Goal: Task Accomplishment & Management: Use online tool/utility

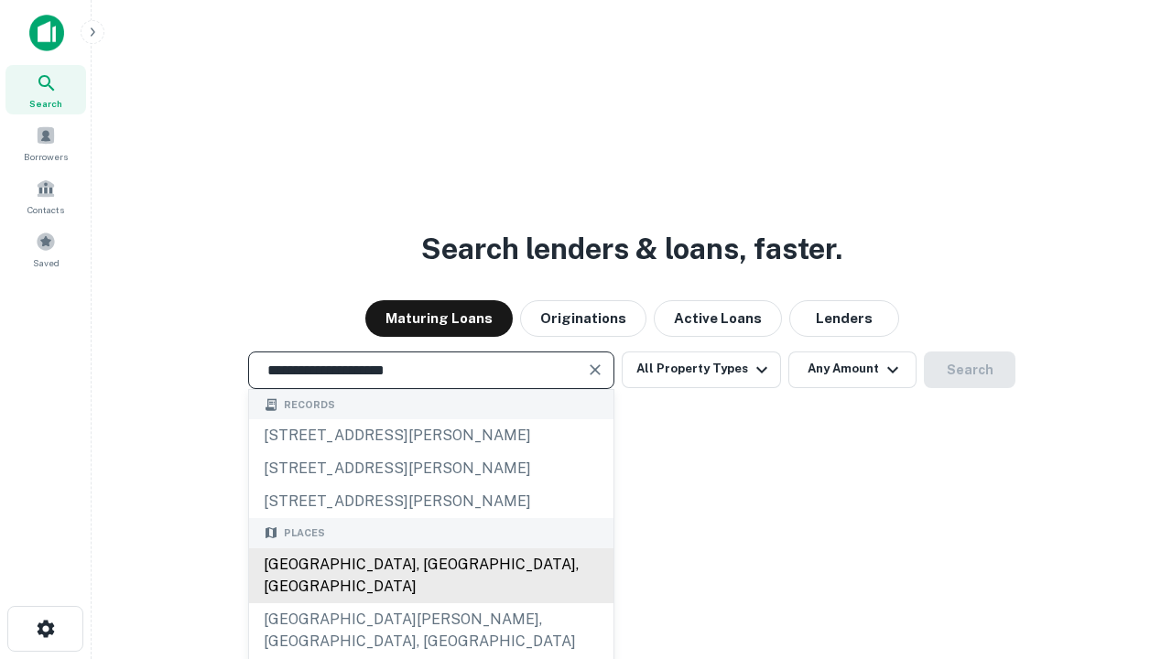
click at [430, 604] on div "[GEOGRAPHIC_DATA], [GEOGRAPHIC_DATA], [GEOGRAPHIC_DATA]" at bounding box center [431, 576] width 364 height 55
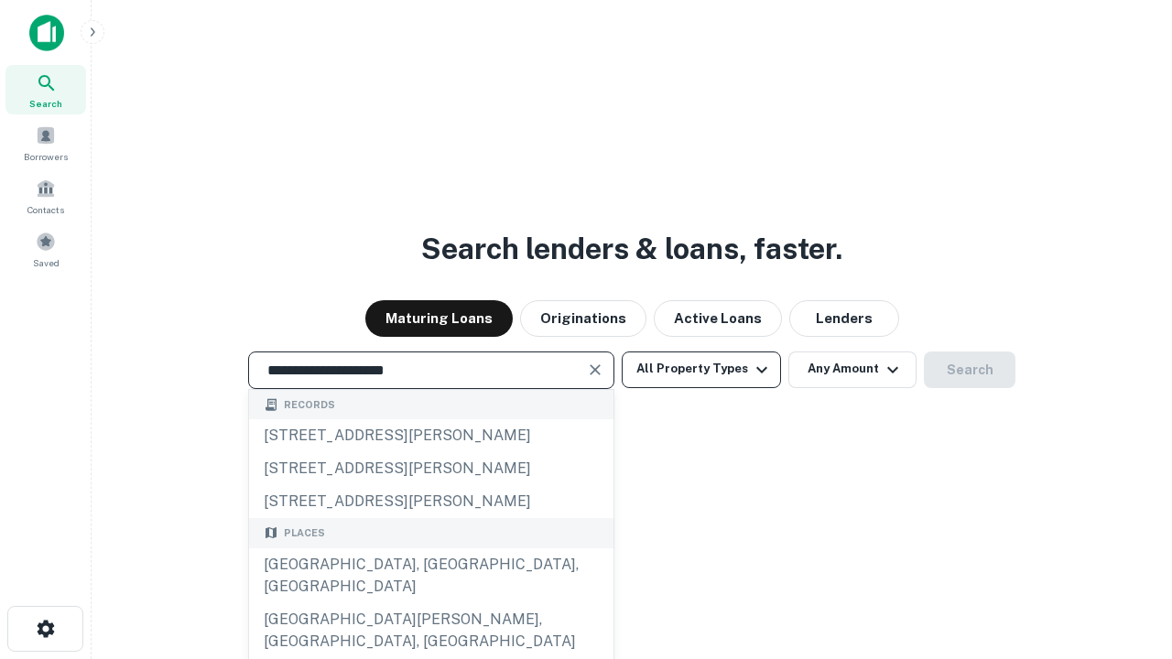
type input "**********"
click at [702, 369] on button "All Property Types" at bounding box center [701, 370] width 159 height 37
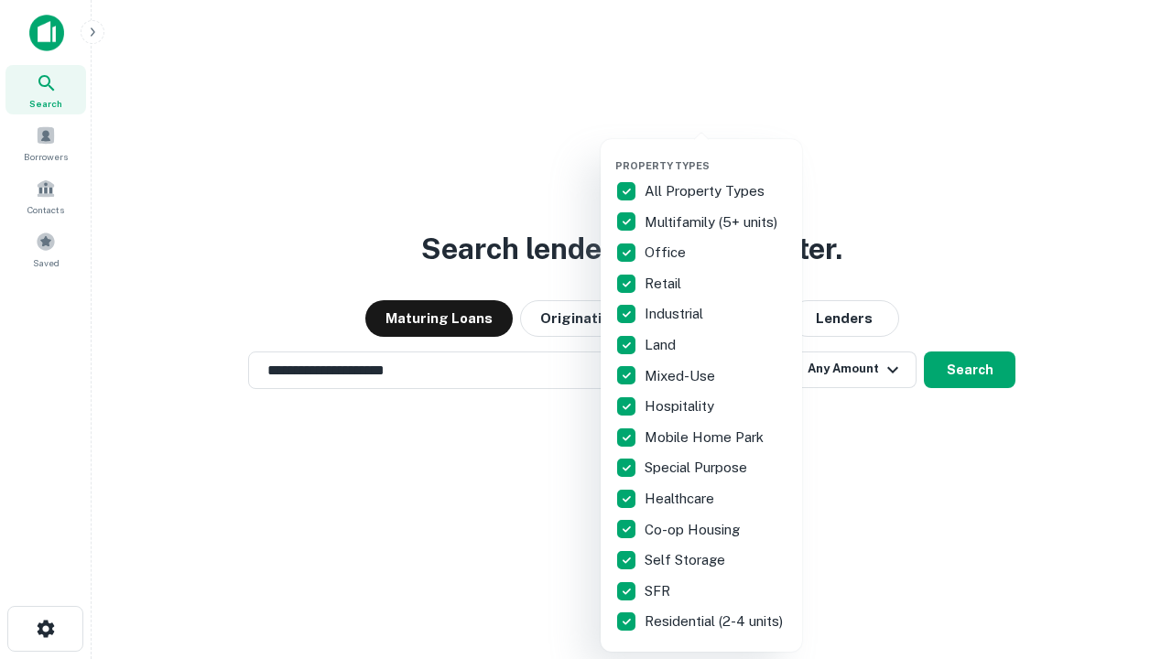
click at [716, 154] on button "button" at bounding box center [715, 154] width 201 height 1
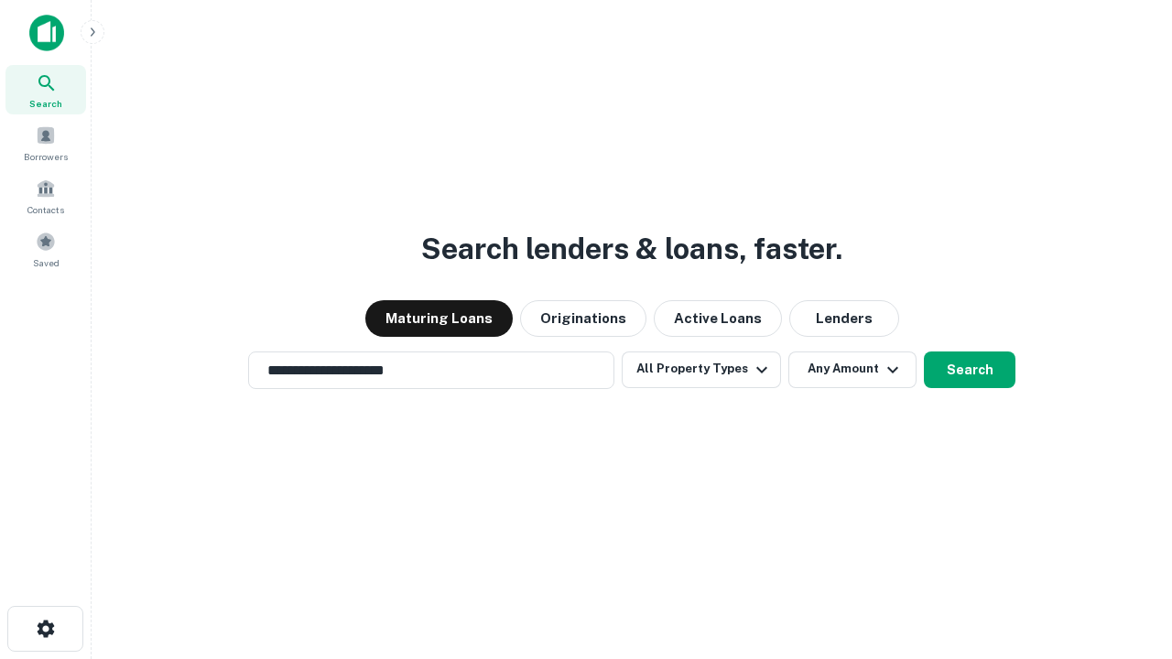
scroll to position [11, 221]
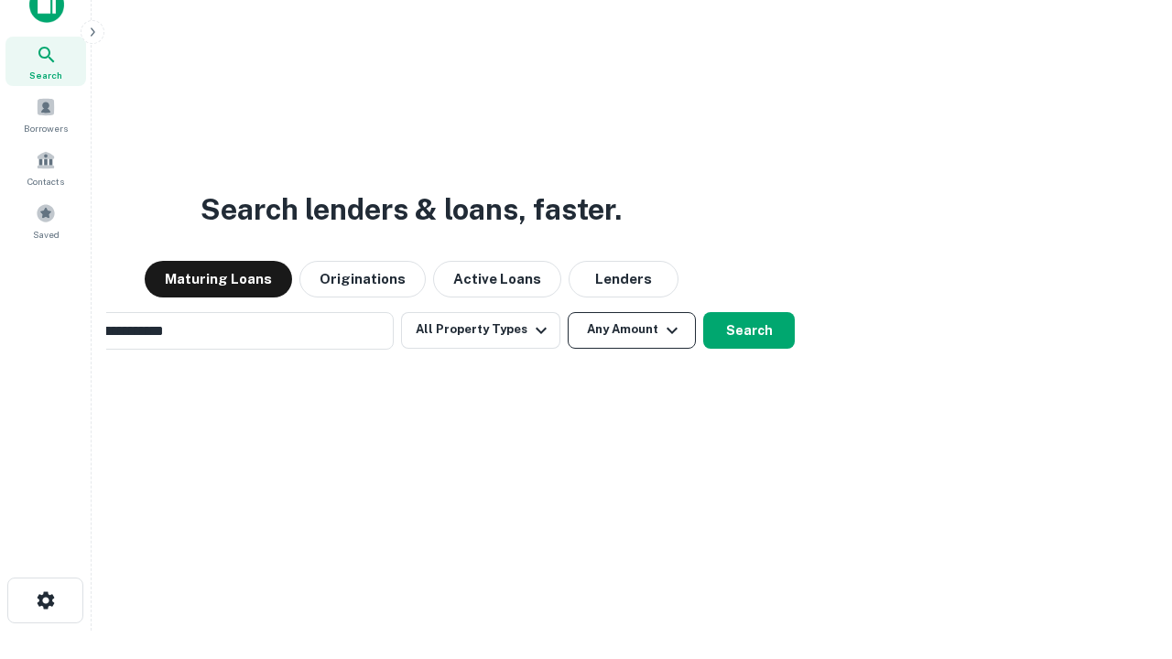
click at [568, 312] on button "Any Amount" at bounding box center [632, 330] width 128 height 37
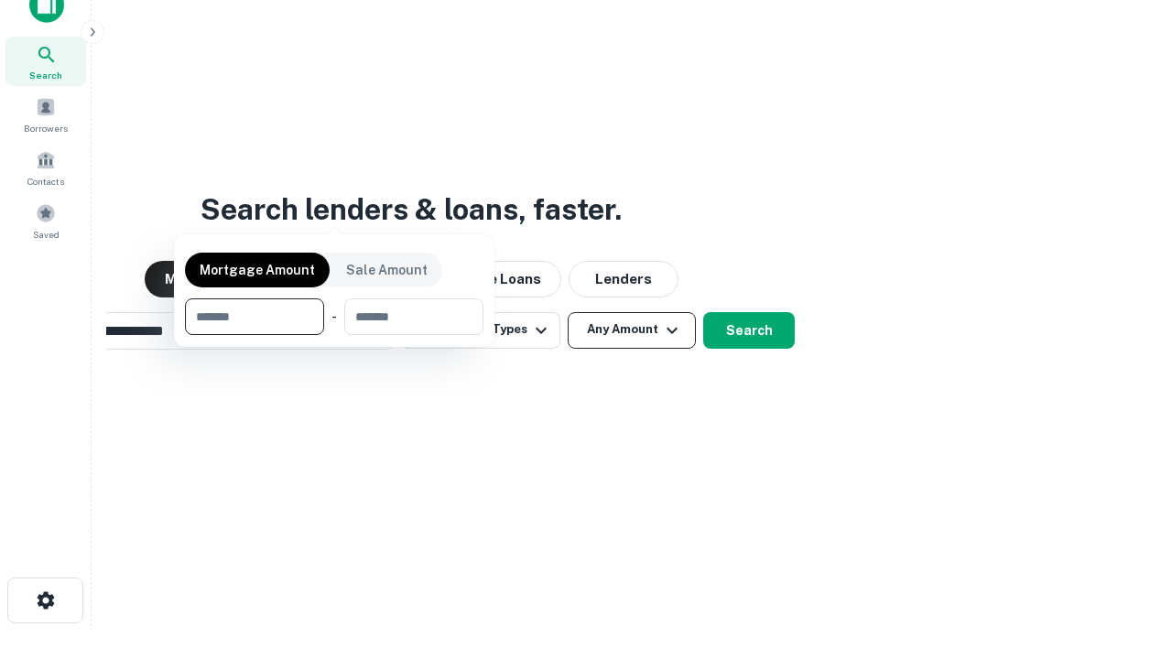
scroll to position [132, 518]
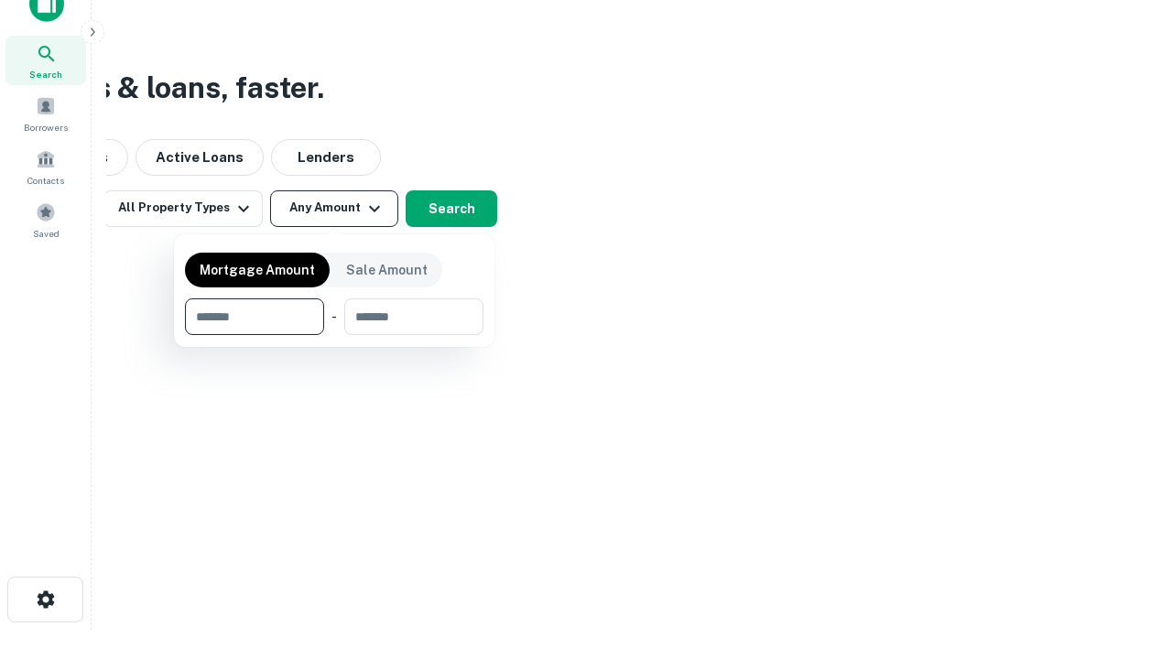
type input "*******"
click at [334, 335] on button "button" at bounding box center [334, 335] width 299 height 1
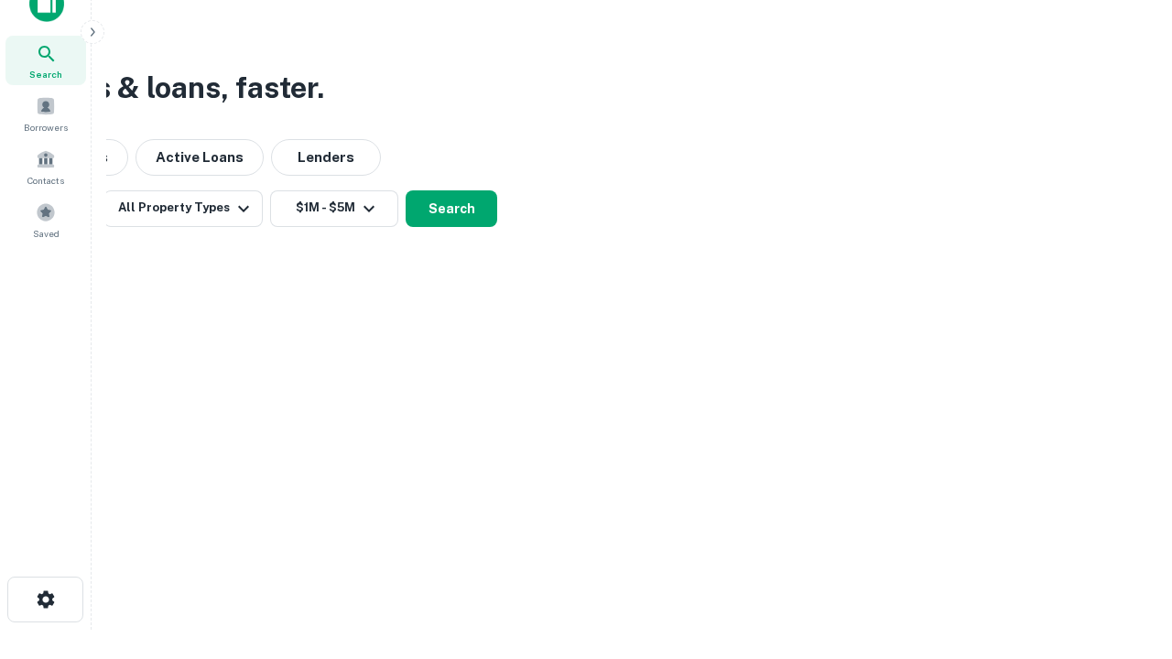
scroll to position [11, 338]
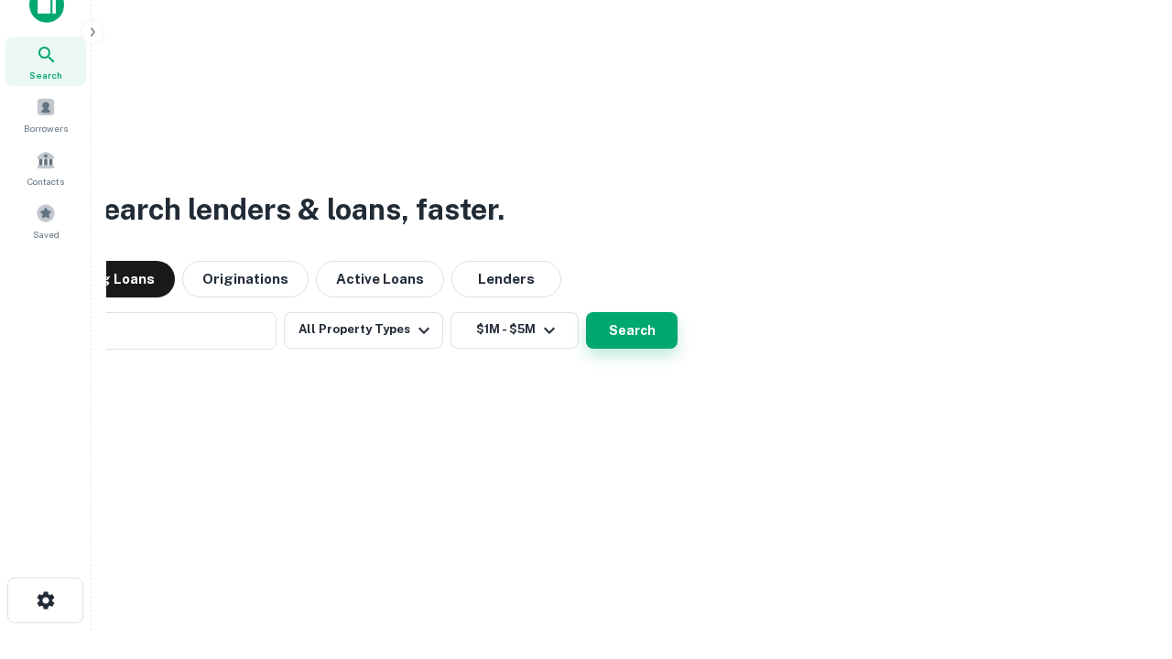
click at [586, 312] on button "Search" at bounding box center [632, 330] width 92 height 37
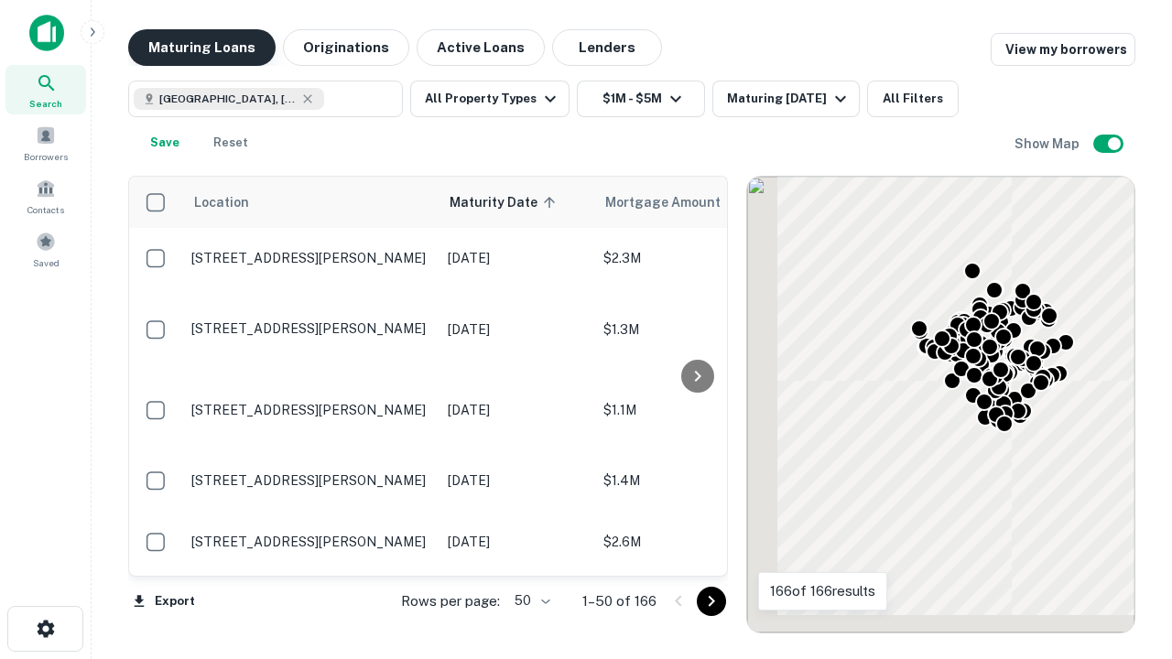
click at [201, 48] on button "Maturing Loans" at bounding box center [201, 47] width 147 height 37
